Goal: Task Accomplishment & Management: Use online tool/utility

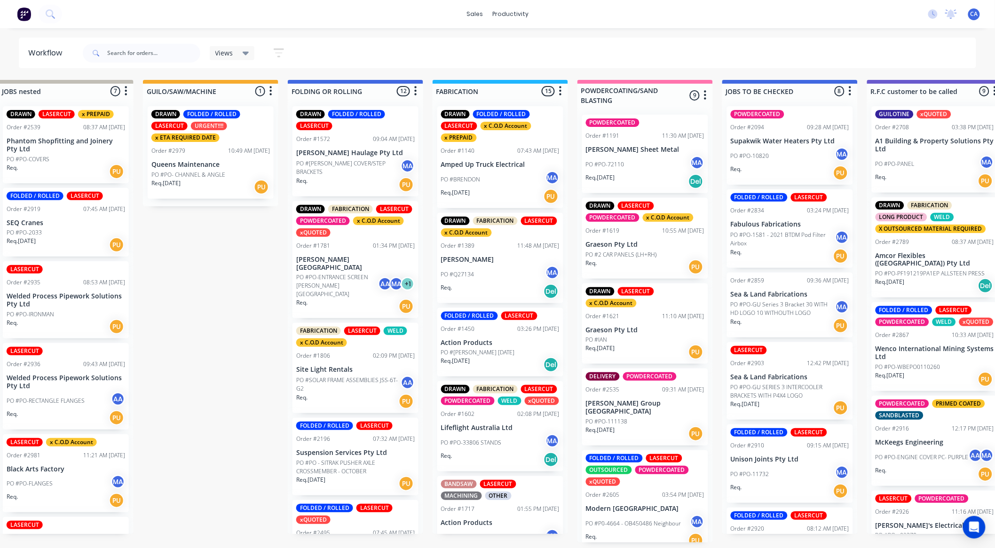
scroll to position [0, 257]
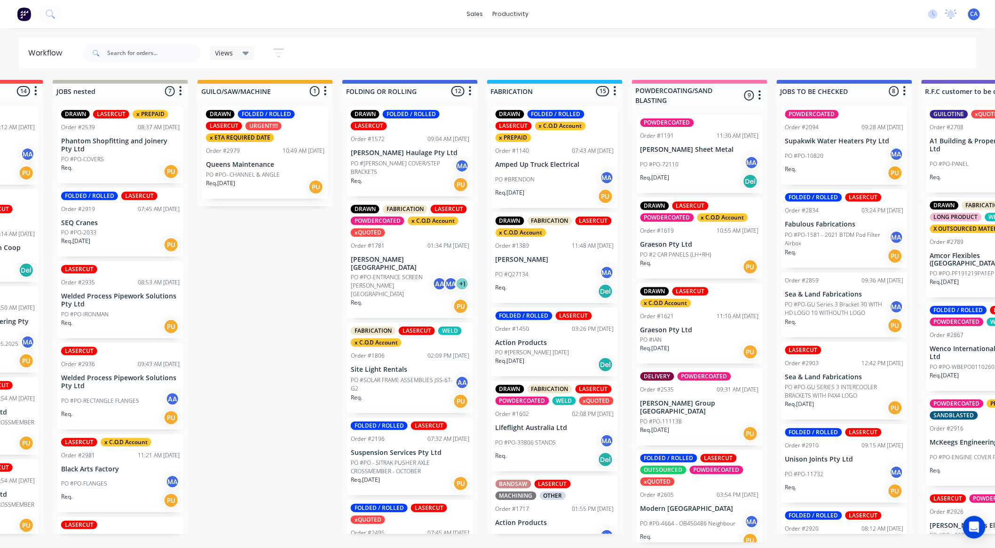
click at [271, 380] on div "Submitted 17 Sort By Created date Required date Order number Customer name Most…" at bounding box center [997, 311] width 2523 height 463
click at [269, 363] on div "Submitted 17 Sort By Created date Required date Order number Customer name Most…" at bounding box center [997, 311] width 2523 height 463
click at [247, 171] on p "PO #PO- CHANNEL & ANGLE" at bounding box center [243, 175] width 74 height 8
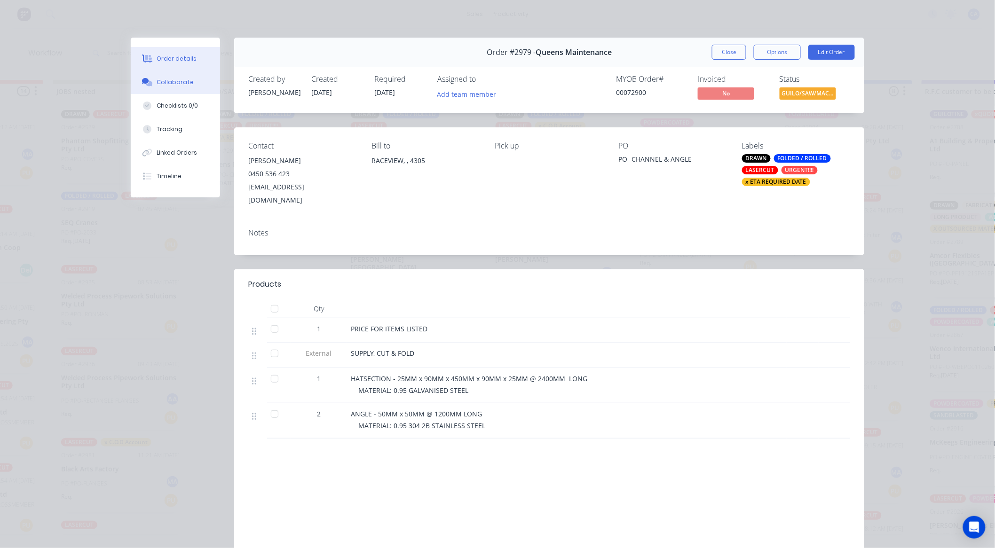
click at [176, 85] on div "Collaborate" at bounding box center [175, 82] width 37 height 8
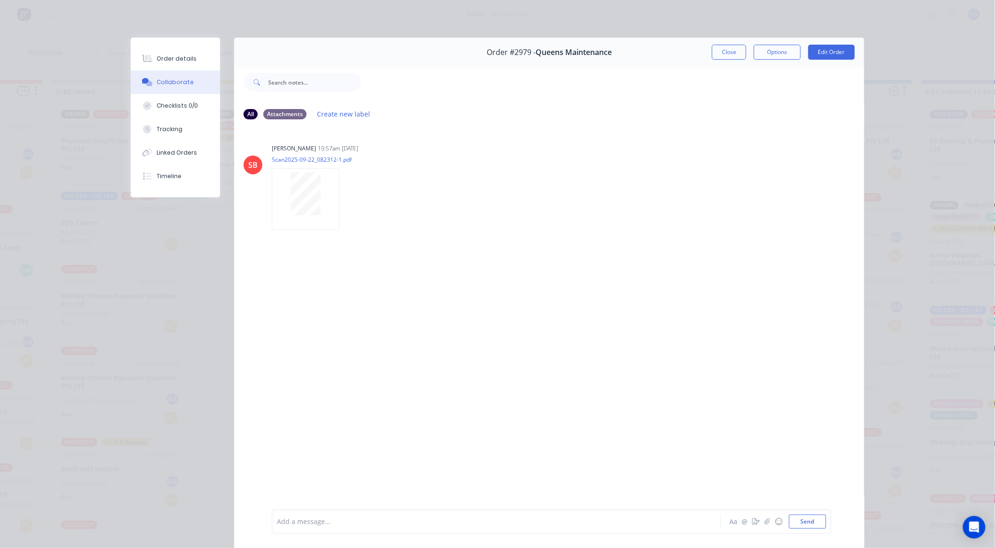
click at [723, 53] on button "Close" at bounding box center [729, 52] width 34 height 15
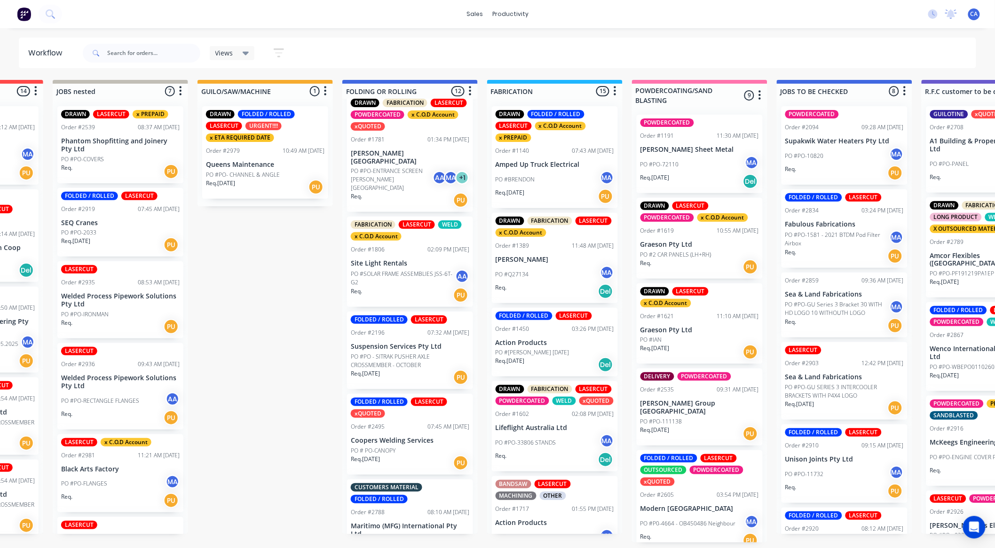
scroll to position [157, 0]
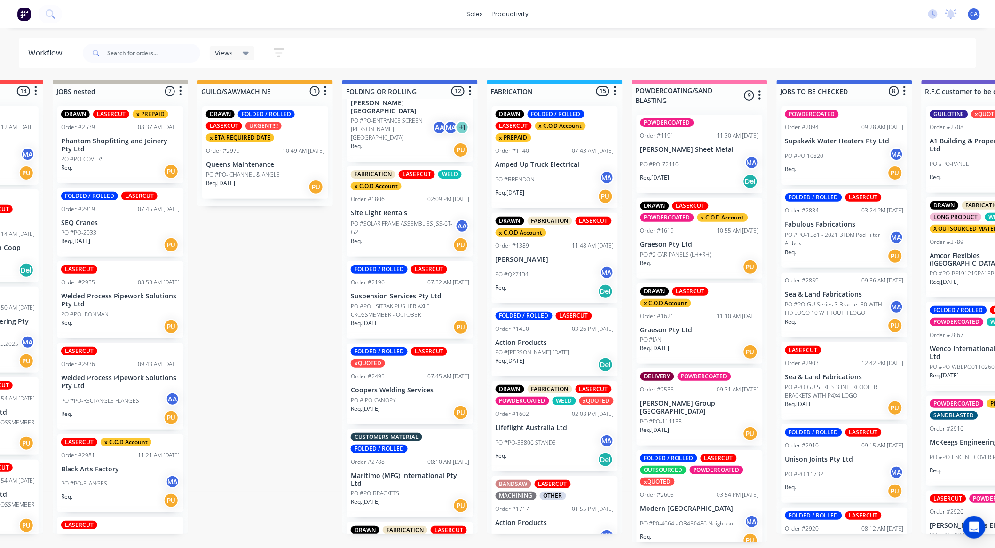
drag, startPoint x: 276, startPoint y: 243, endPoint x: 271, endPoint y: 236, distance: 7.8
drag, startPoint x: 185, startPoint y: 148, endPoint x: 171, endPoint y: 130, distance: 23.1
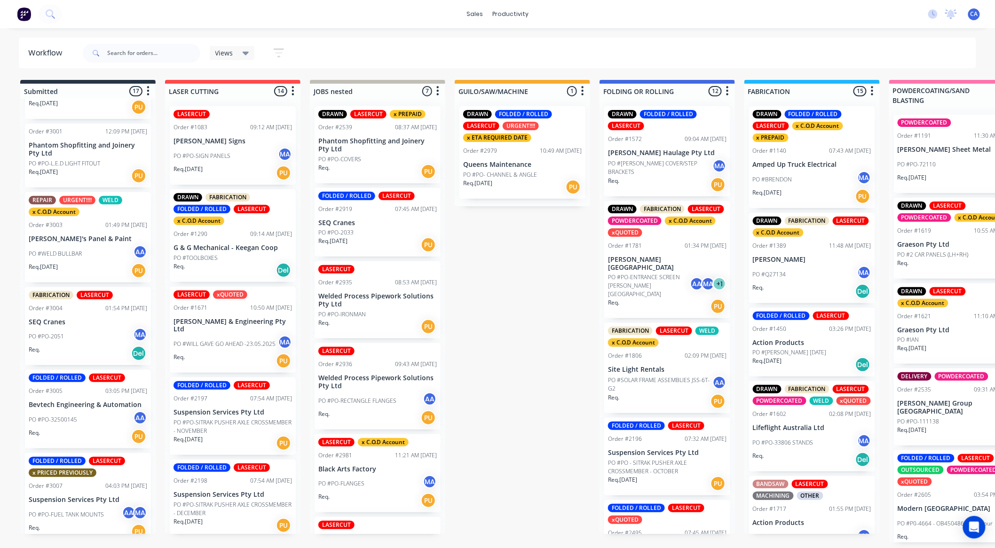
scroll to position [2, 0]
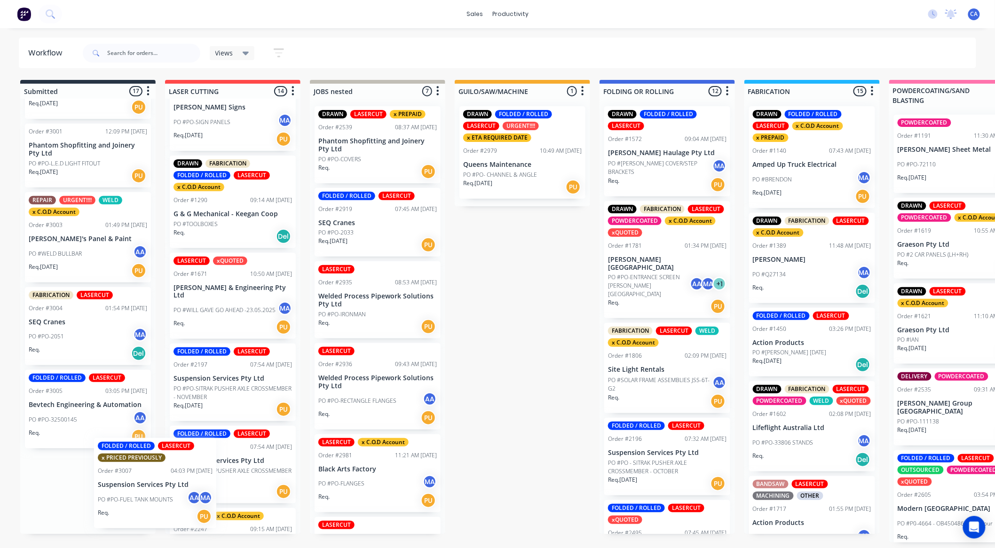
drag, startPoint x: 65, startPoint y: 505, endPoint x: 172, endPoint y: 491, distance: 108.0
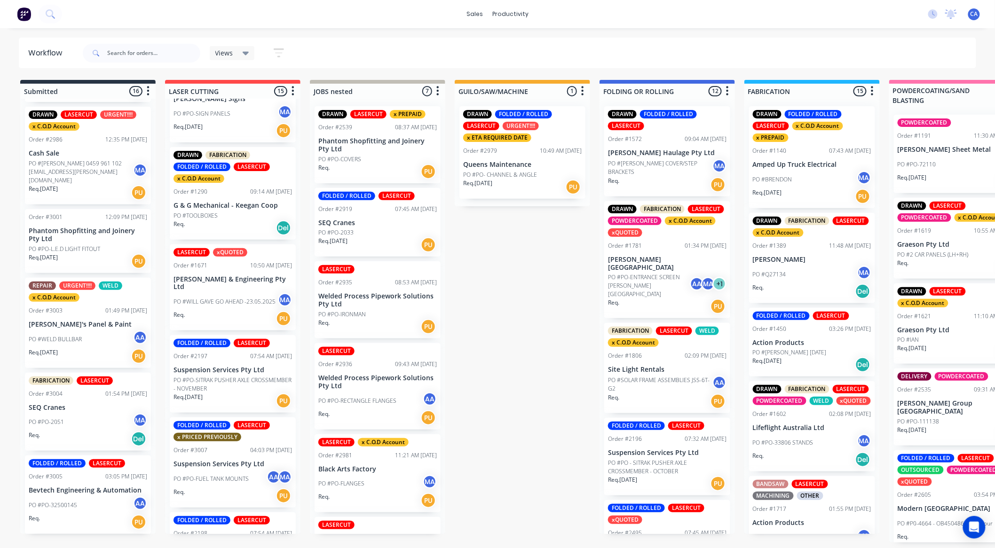
scroll to position [970, 0]
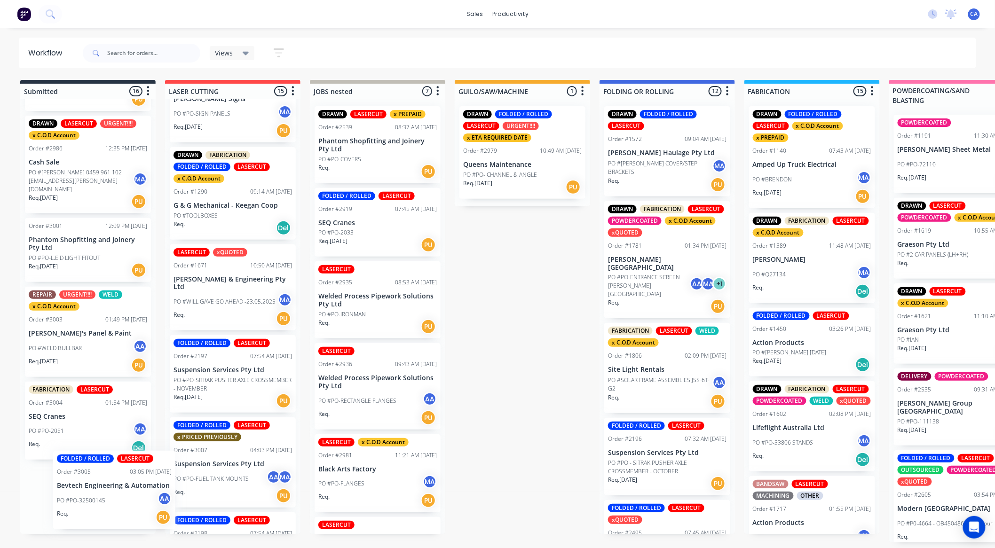
drag, startPoint x: 100, startPoint y: 482, endPoint x: 158, endPoint y: 473, distance: 58.7
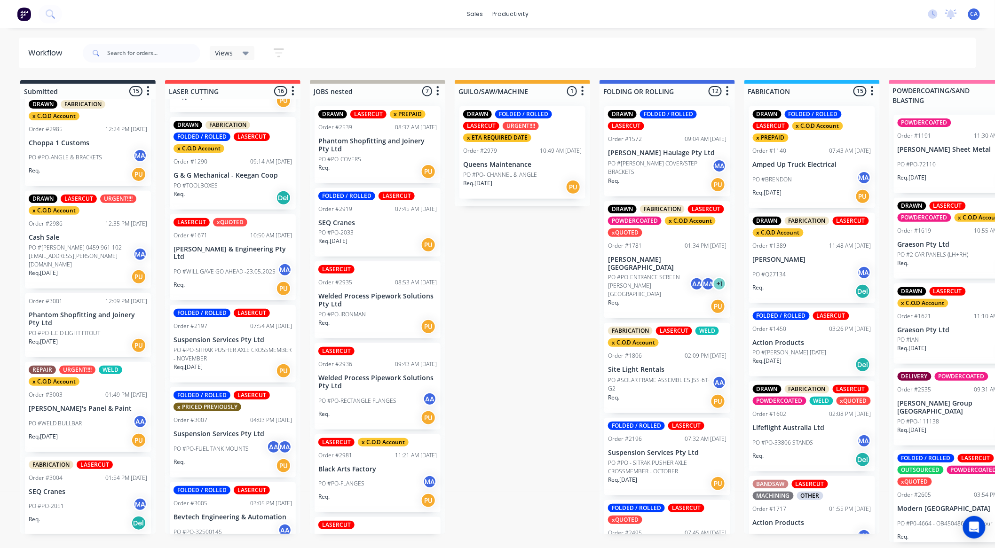
scroll to position [886, 0]
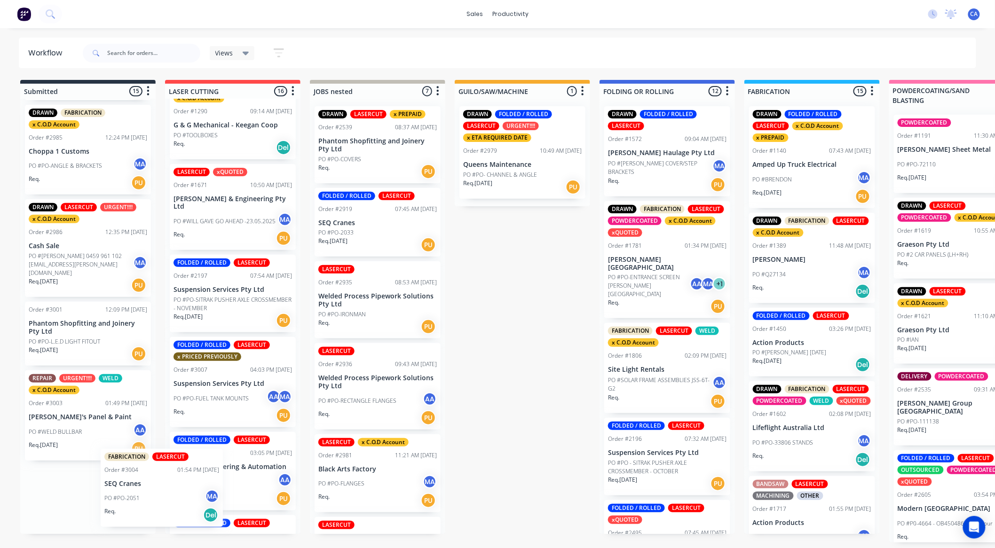
drag, startPoint x: 128, startPoint y: 497, endPoint x: 172, endPoint y: 495, distance: 44.2
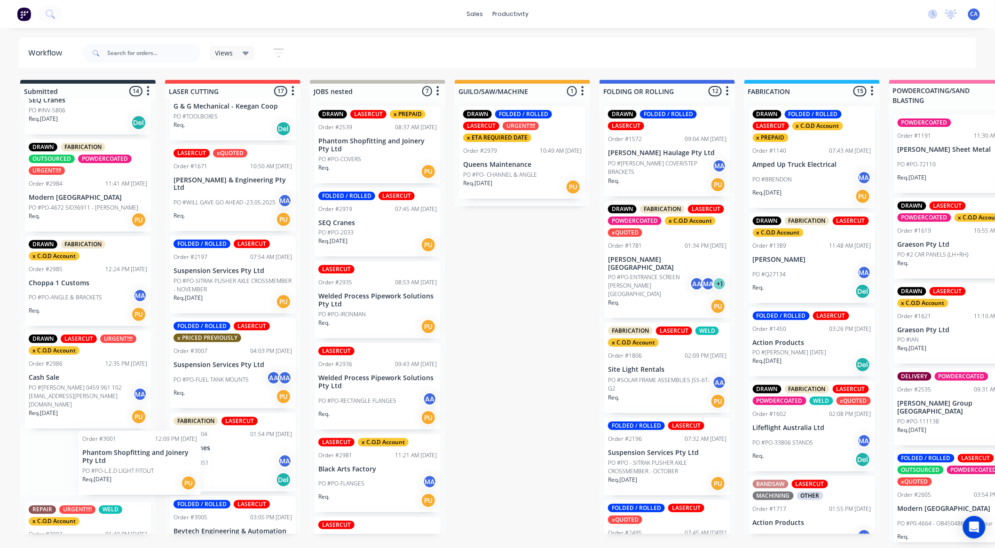
scroll to position [755, 0]
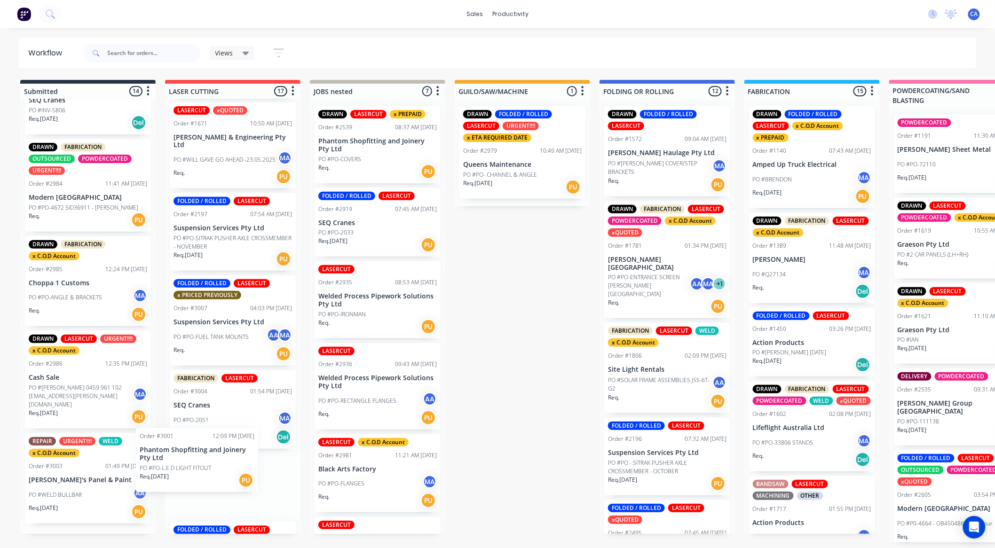
drag, startPoint x: 63, startPoint y: 468, endPoint x: 176, endPoint y: 470, distance: 113.8
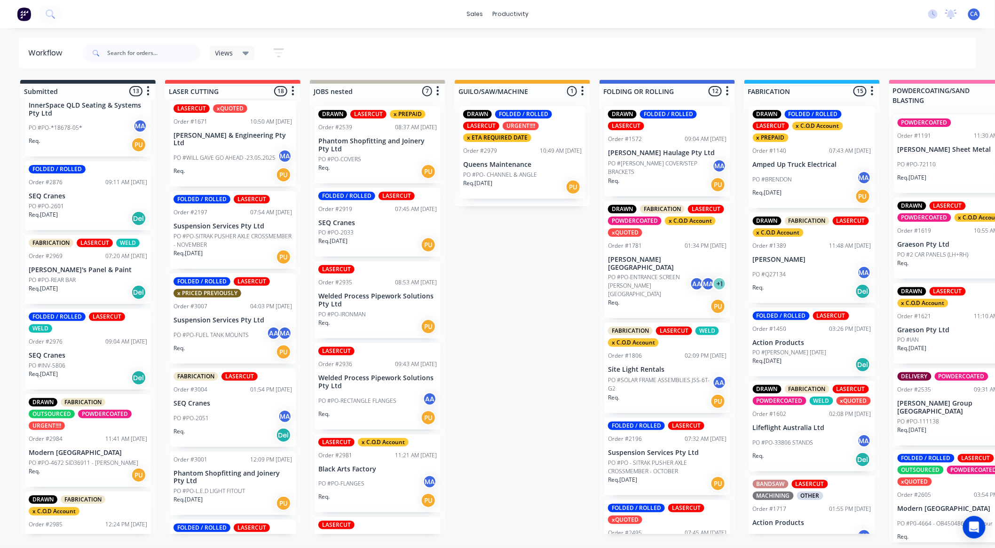
scroll to position [474, 0]
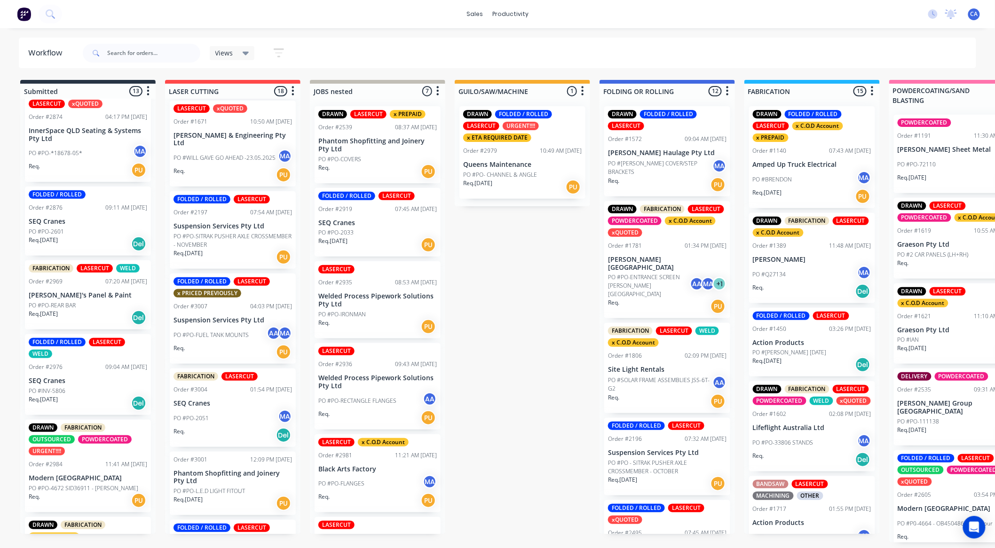
click at [100, 395] on div "Req. 22/09/25 Del" at bounding box center [88, 403] width 119 height 16
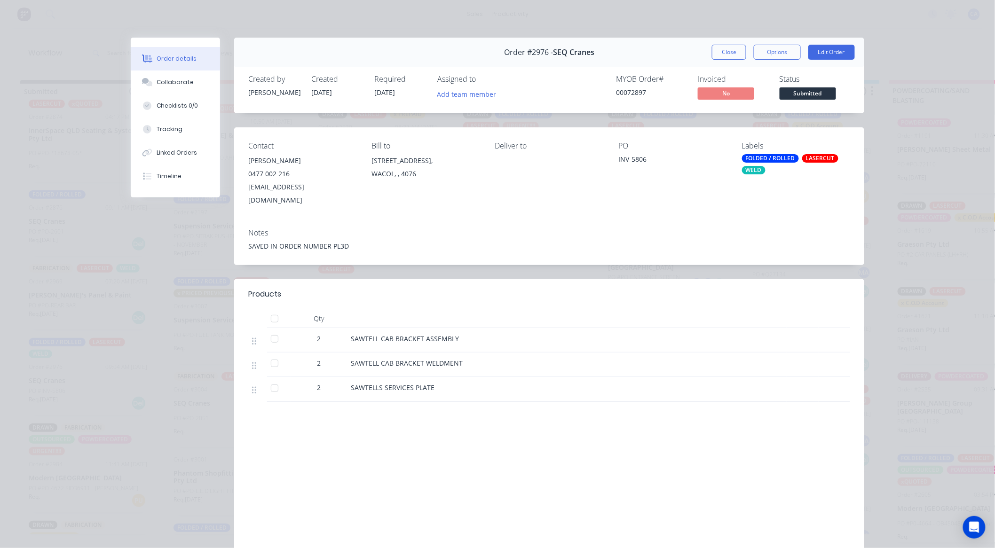
click at [735, 55] on button "Close" at bounding box center [729, 52] width 34 height 15
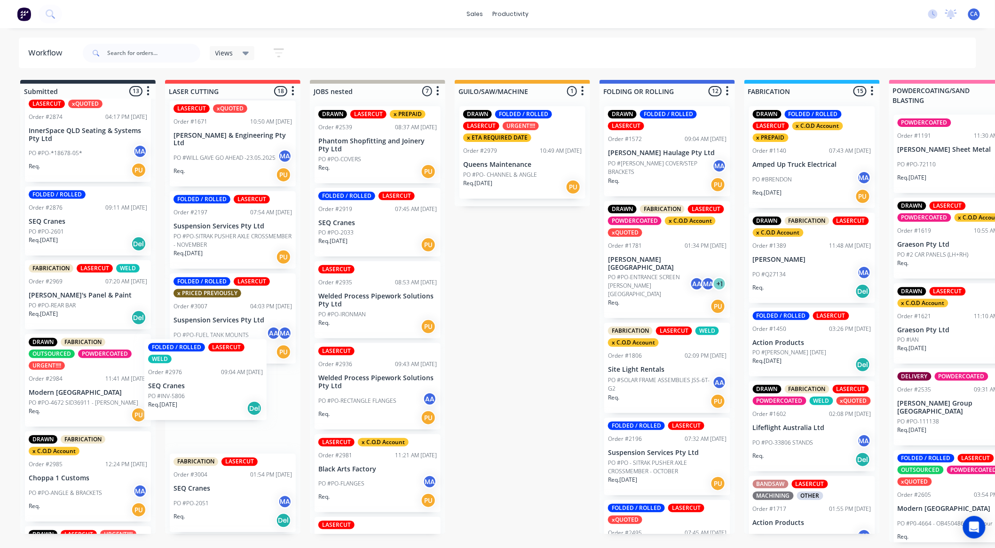
drag, startPoint x: 138, startPoint y: 391, endPoint x: 229, endPoint y: 396, distance: 90.9
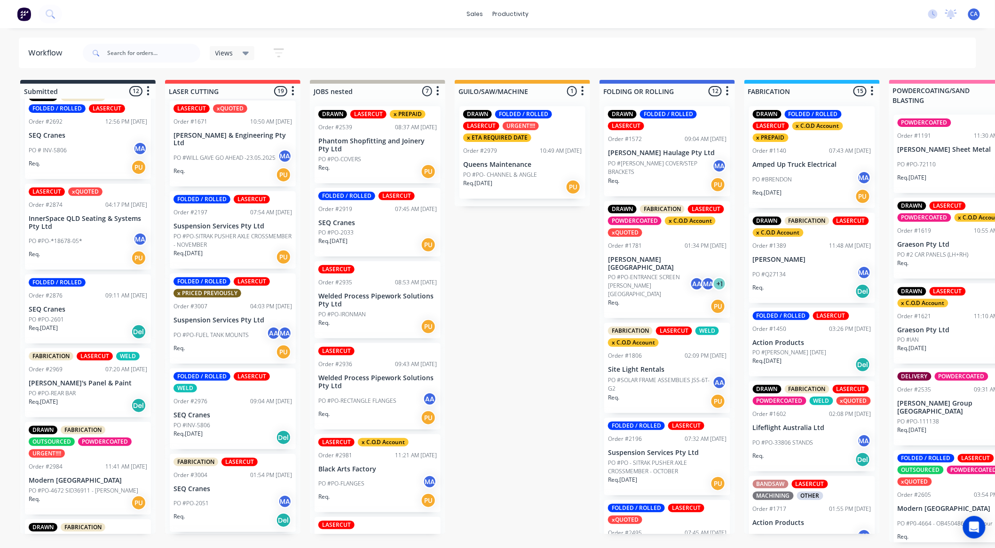
scroll to position [370, 0]
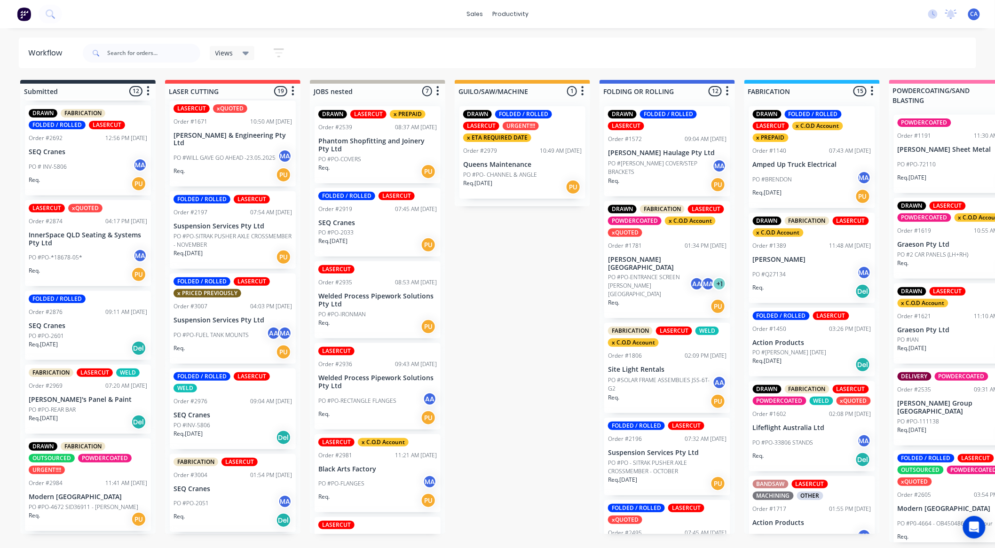
click at [80, 342] on div "Req. 09/09/25 Del" at bounding box center [88, 348] width 119 height 16
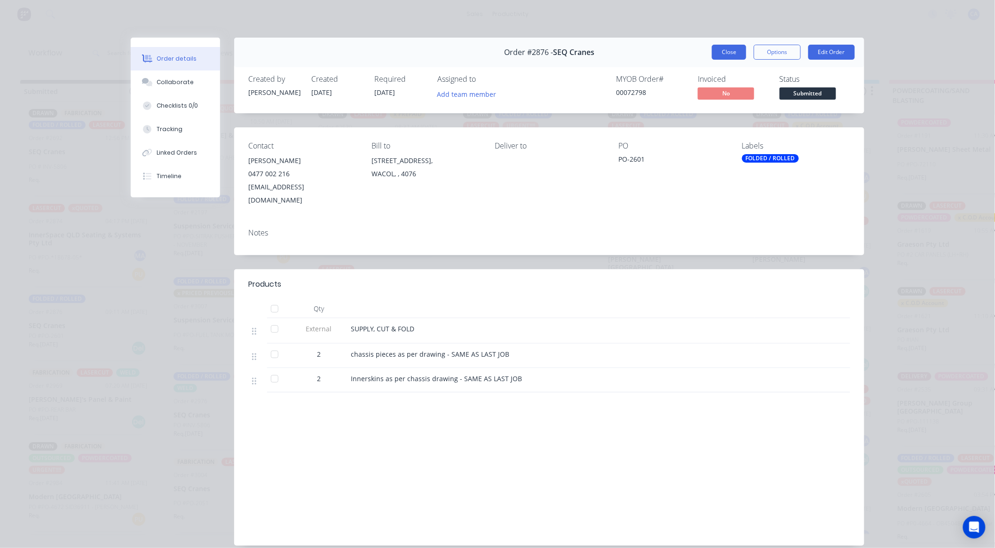
click at [728, 55] on button "Close" at bounding box center [729, 52] width 34 height 15
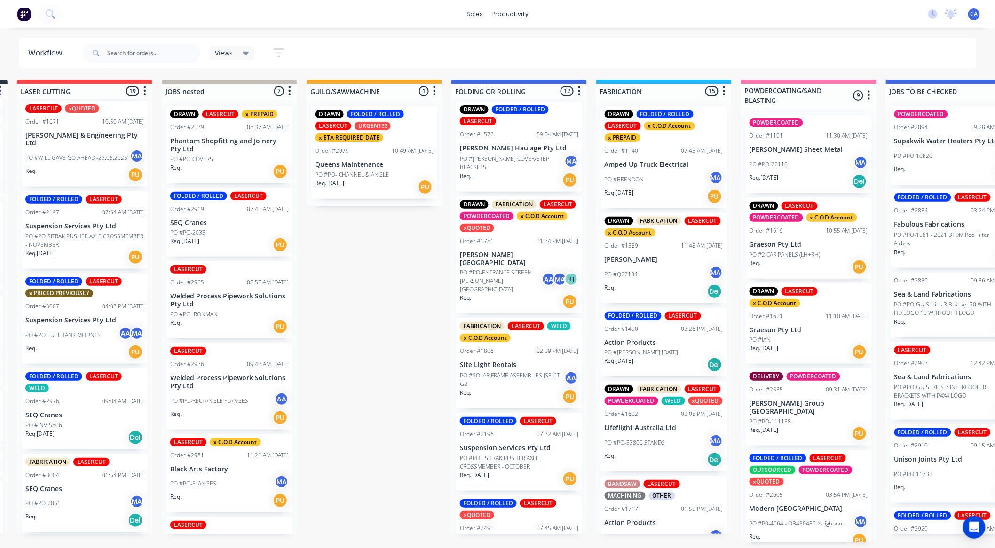
scroll to position [0, 0]
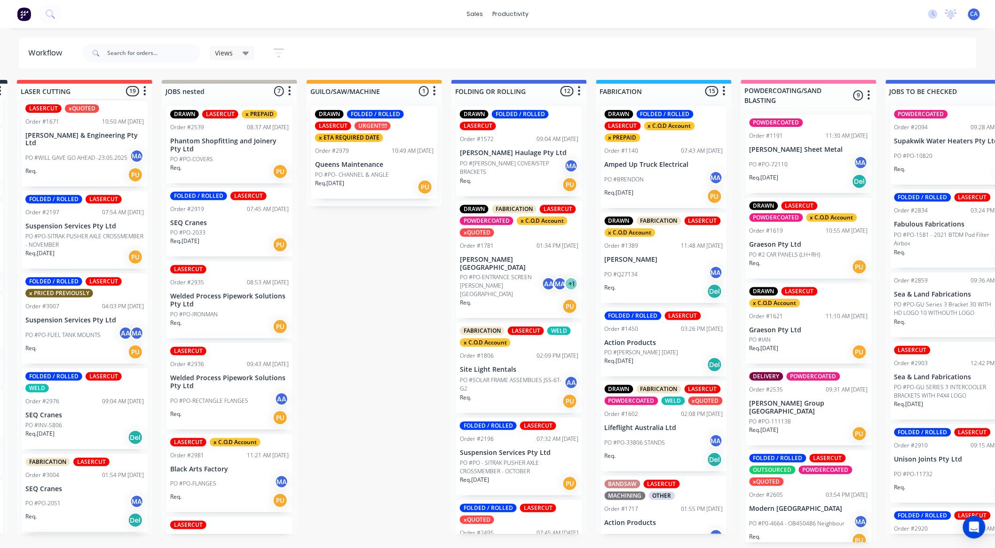
click at [513, 299] on div "Req. PU" at bounding box center [519, 307] width 119 height 16
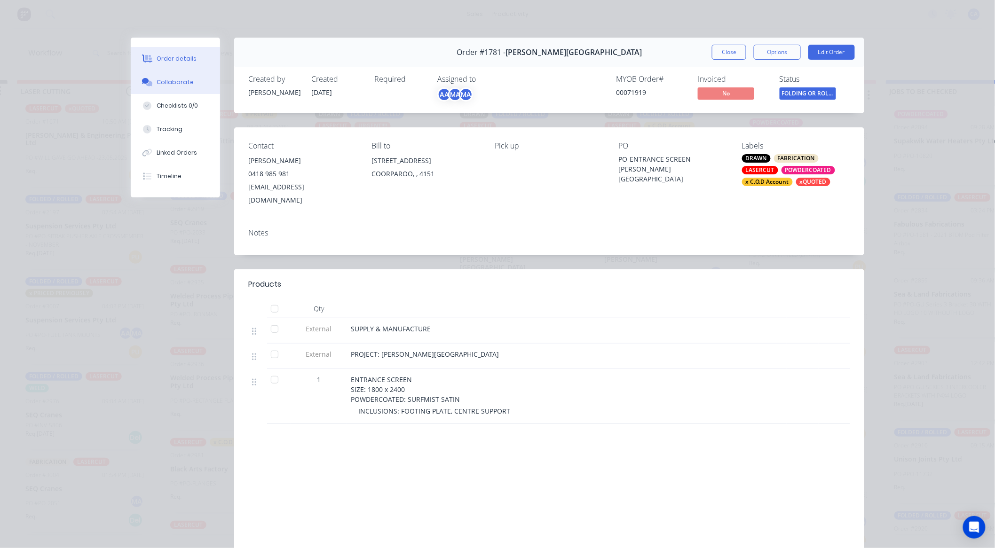
click at [160, 72] on button "Collaborate" at bounding box center [175, 83] width 89 height 24
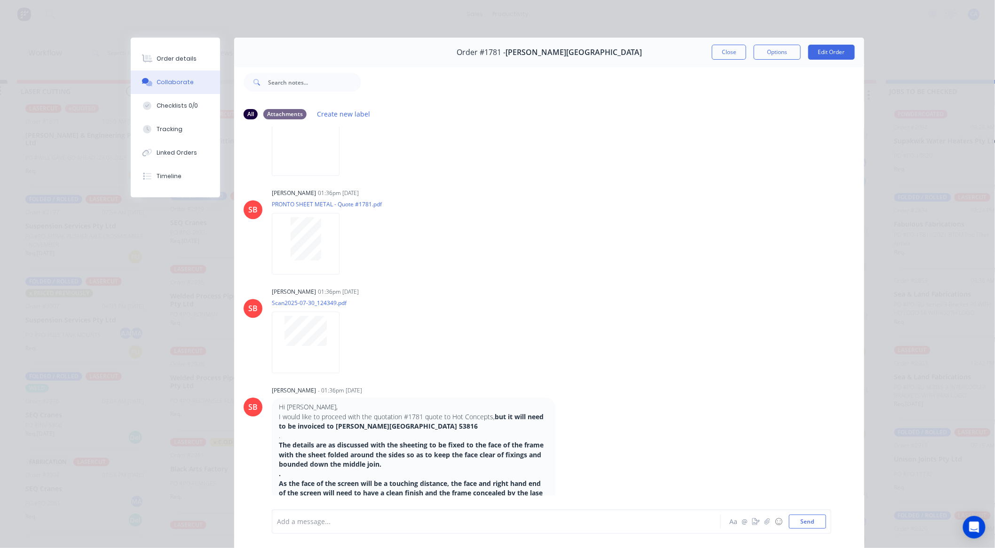
scroll to position [1102, 0]
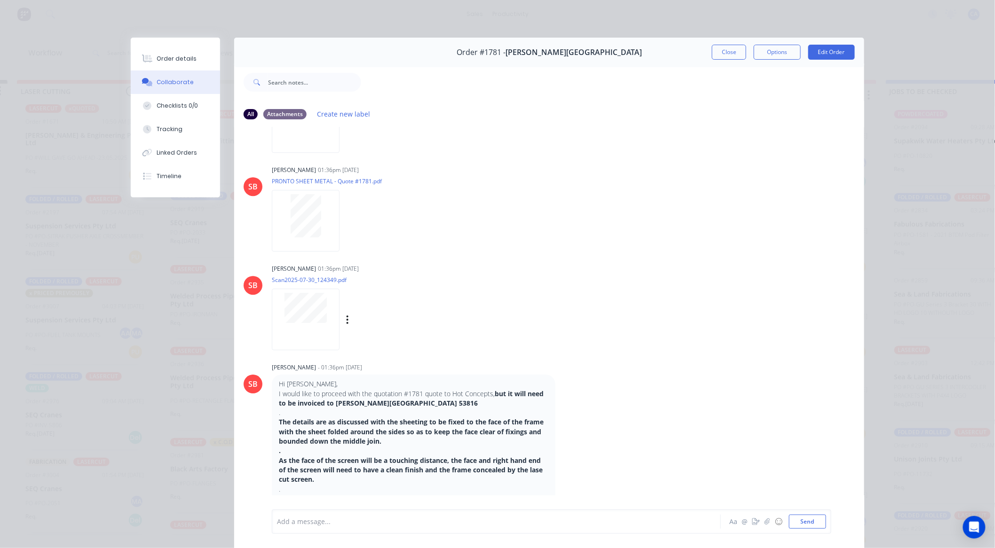
click at [327, 340] on div at bounding box center [306, 320] width 68 height 62
click at [727, 56] on button "Close" at bounding box center [729, 52] width 34 height 15
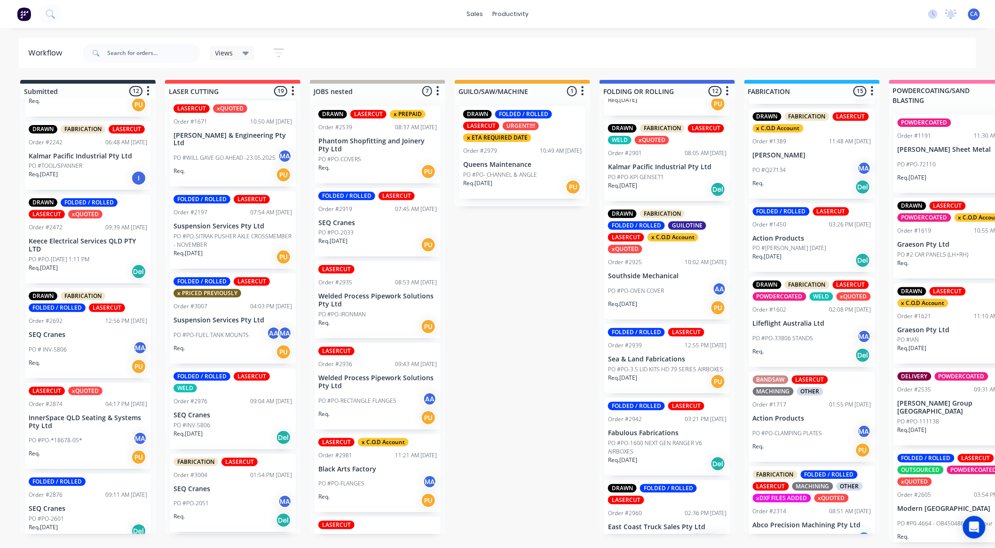
scroll to position [664, 0]
